Goal: Task Accomplishment & Management: Use online tool/utility

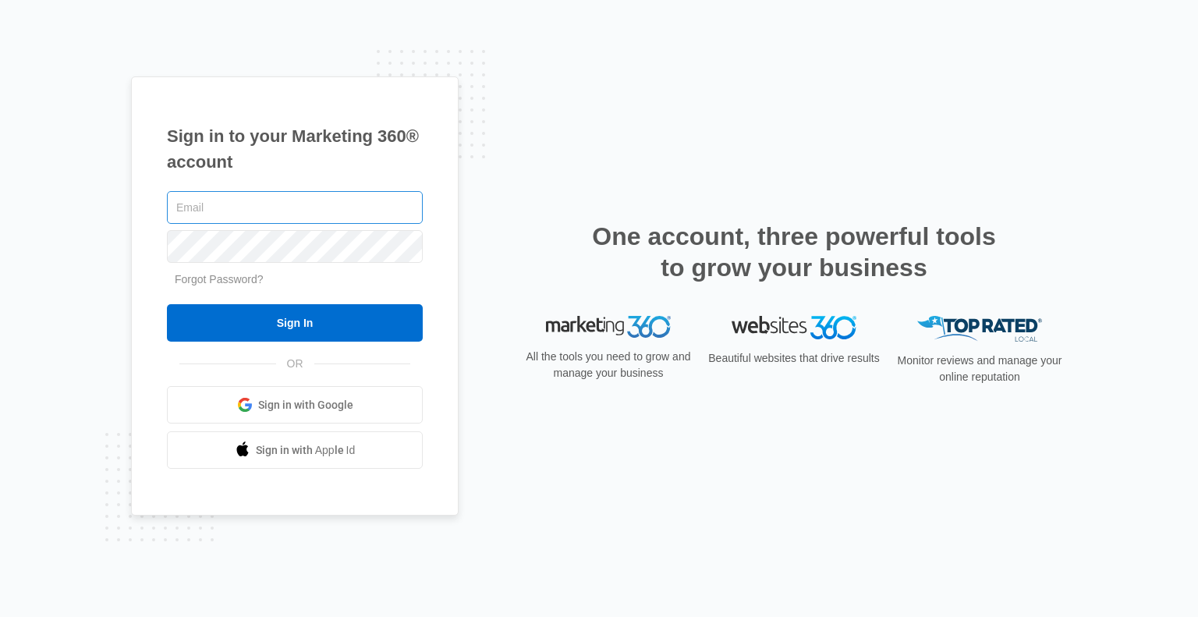
click at [357, 205] on input "text" at bounding box center [295, 207] width 256 height 33
type input "[EMAIL_ADDRESS][DOMAIN_NAME]"
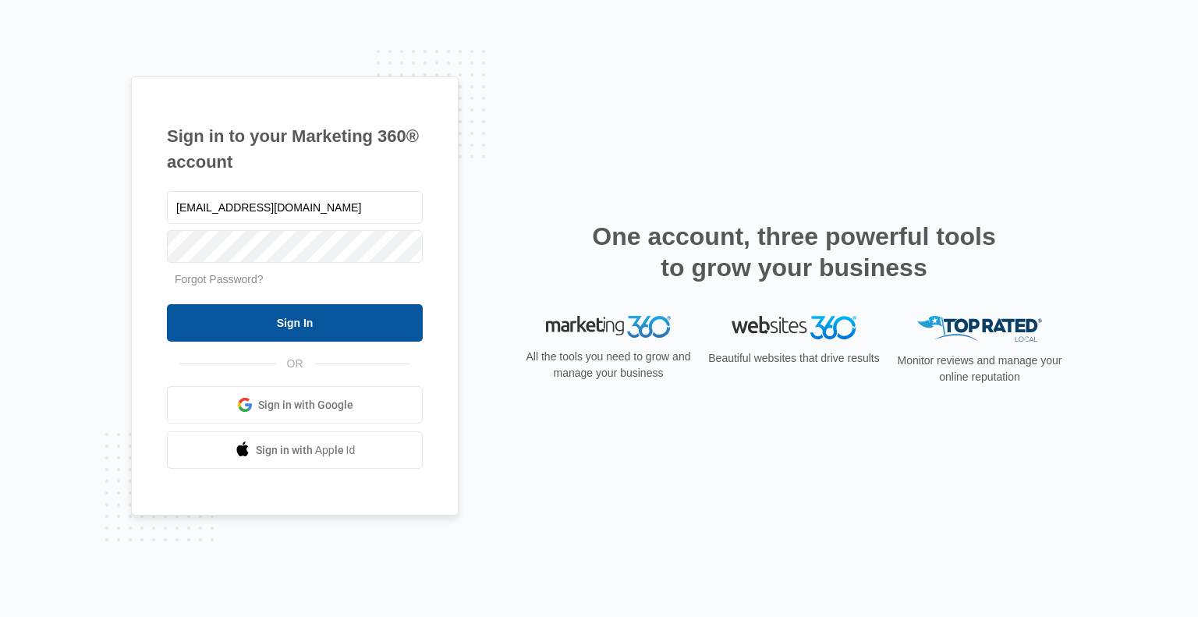
click at [271, 330] on input "Sign In" at bounding box center [295, 322] width 256 height 37
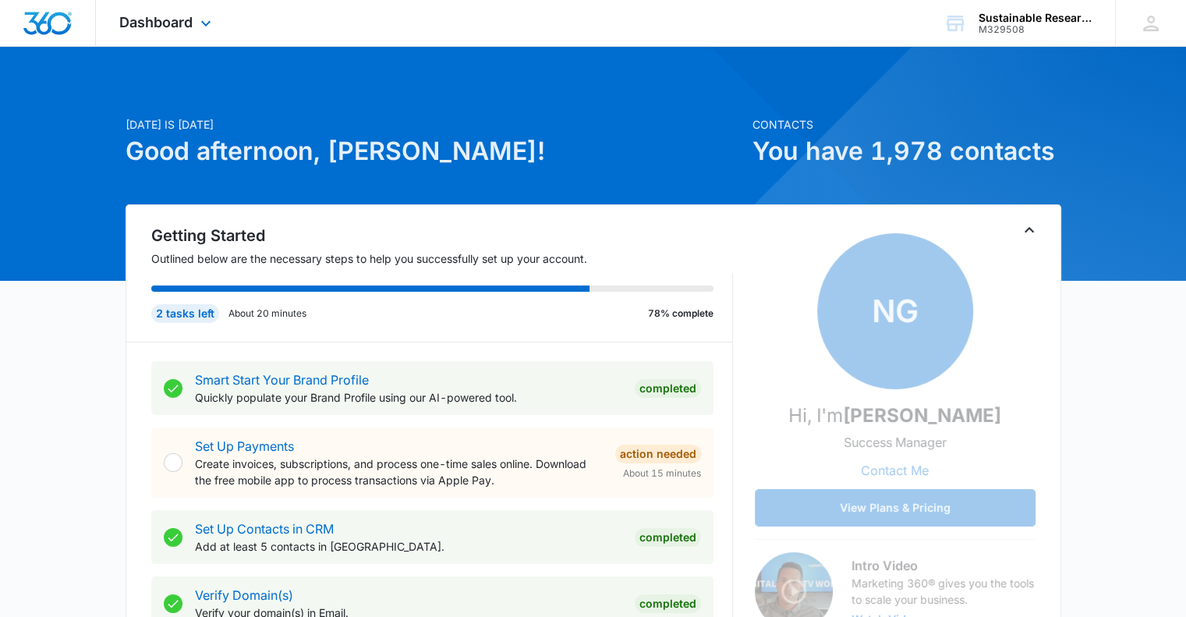
scroll to position [540, 0]
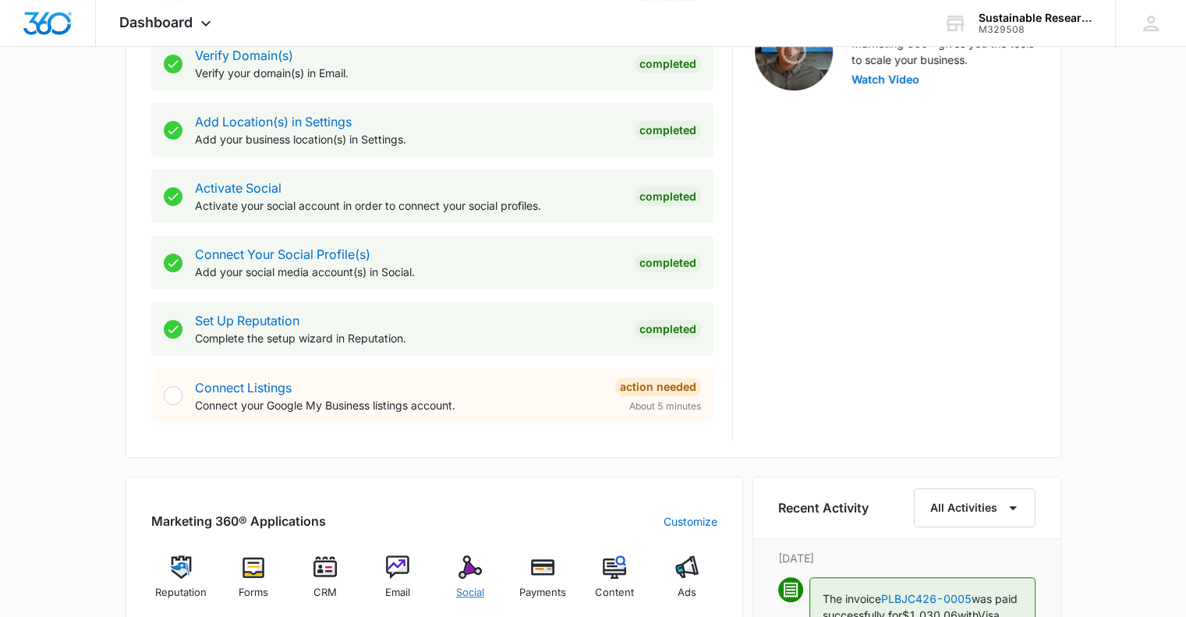
click at [462, 563] on img at bounding box center [469, 566] width 23 height 23
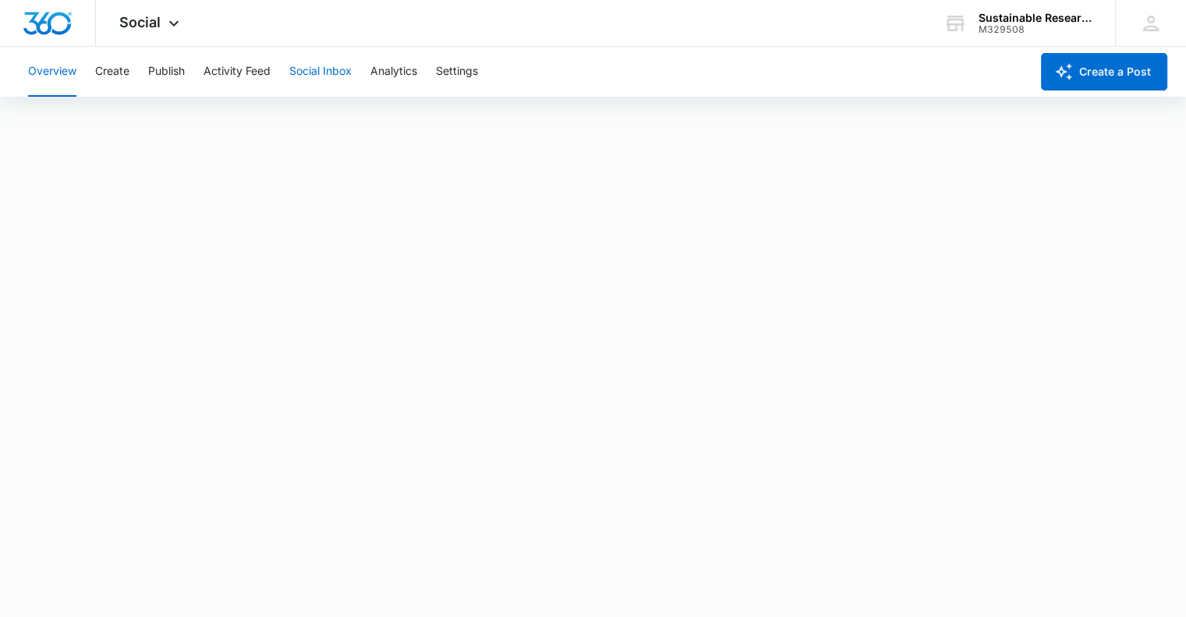
click at [321, 68] on button "Social Inbox" at bounding box center [320, 72] width 62 height 50
click at [242, 71] on button "Activity Feed" at bounding box center [237, 72] width 67 height 50
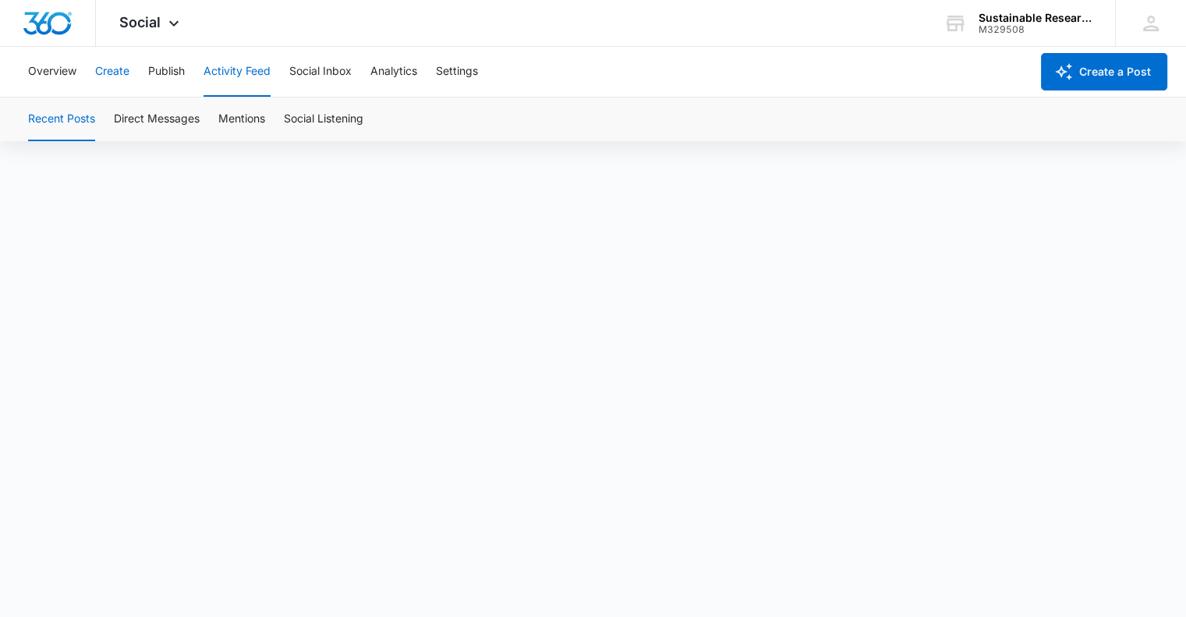
click at [108, 71] on button "Create" at bounding box center [112, 72] width 34 height 50
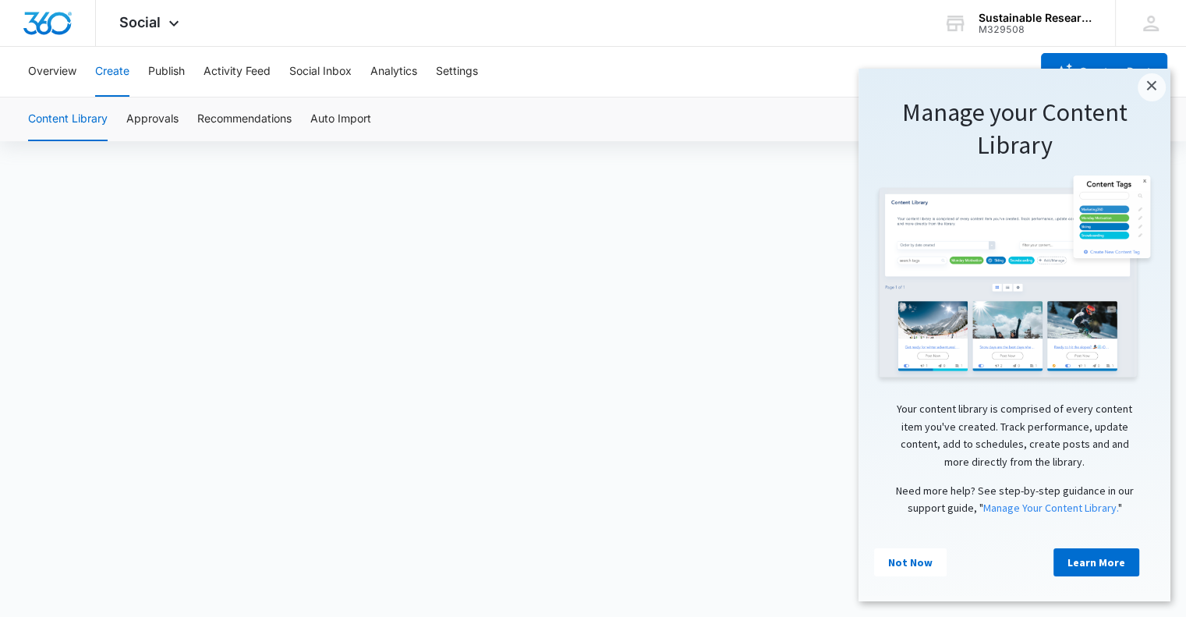
scroll to position [11, 0]
click at [172, 68] on button "Publish" at bounding box center [166, 72] width 37 height 50
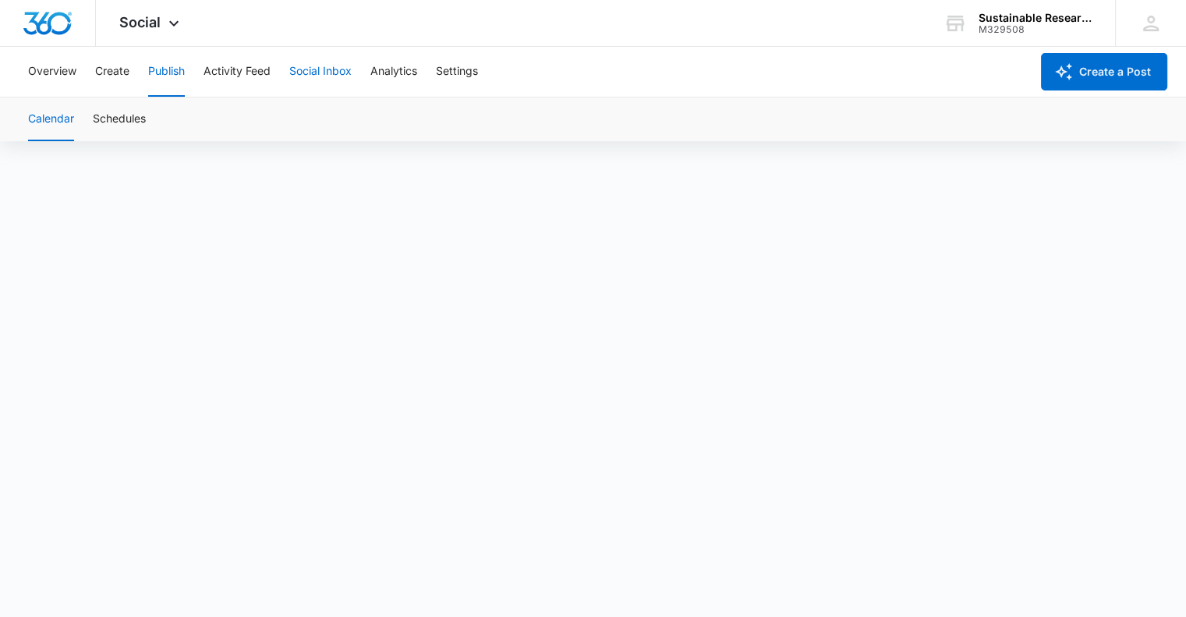
click at [309, 72] on button "Social Inbox" at bounding box center [320, 72] width 62 height 50
